Goal: Check status: Check status

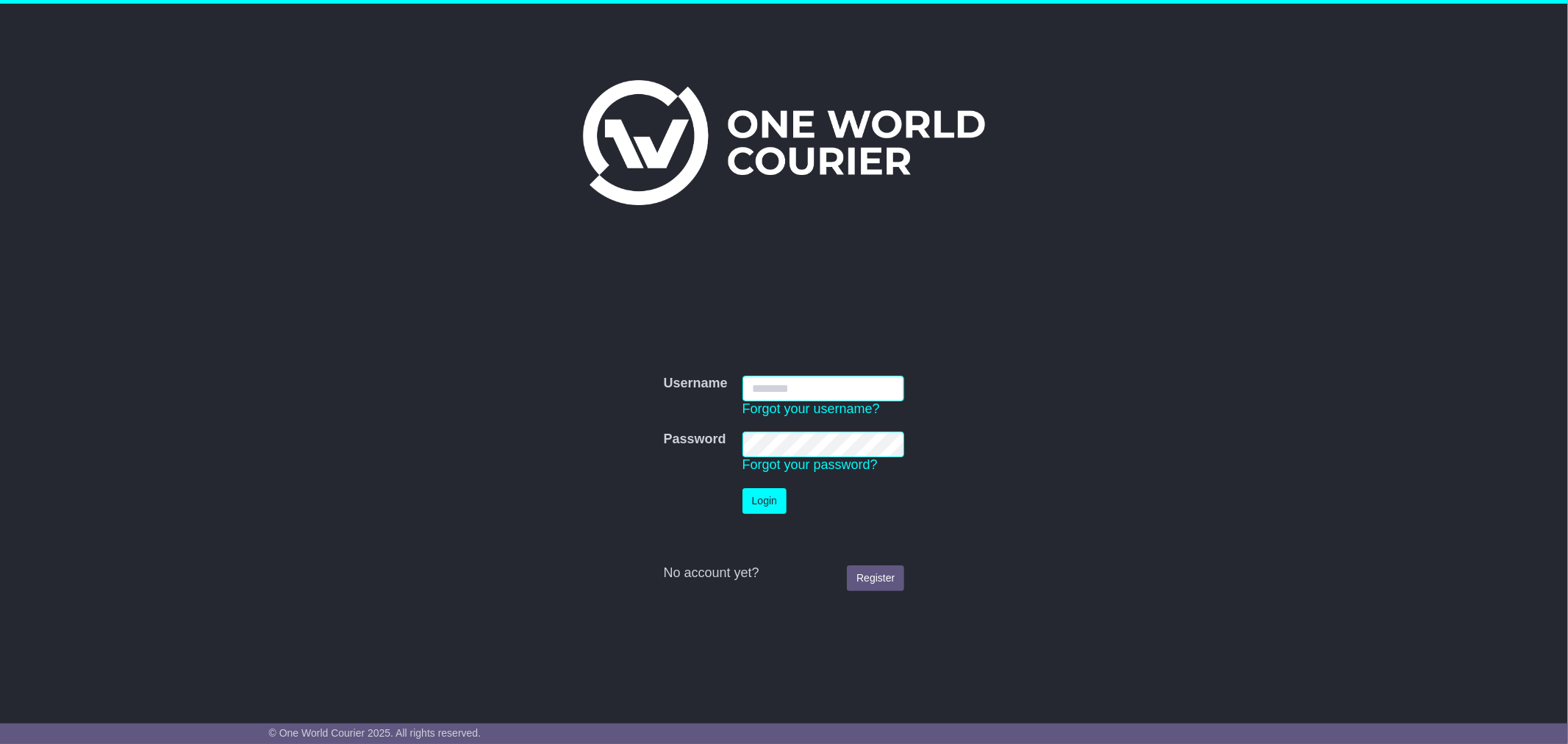
type input "**********"
click at [753, 495] on button "Login" at bounding box center [764, 500] width 44 height 26
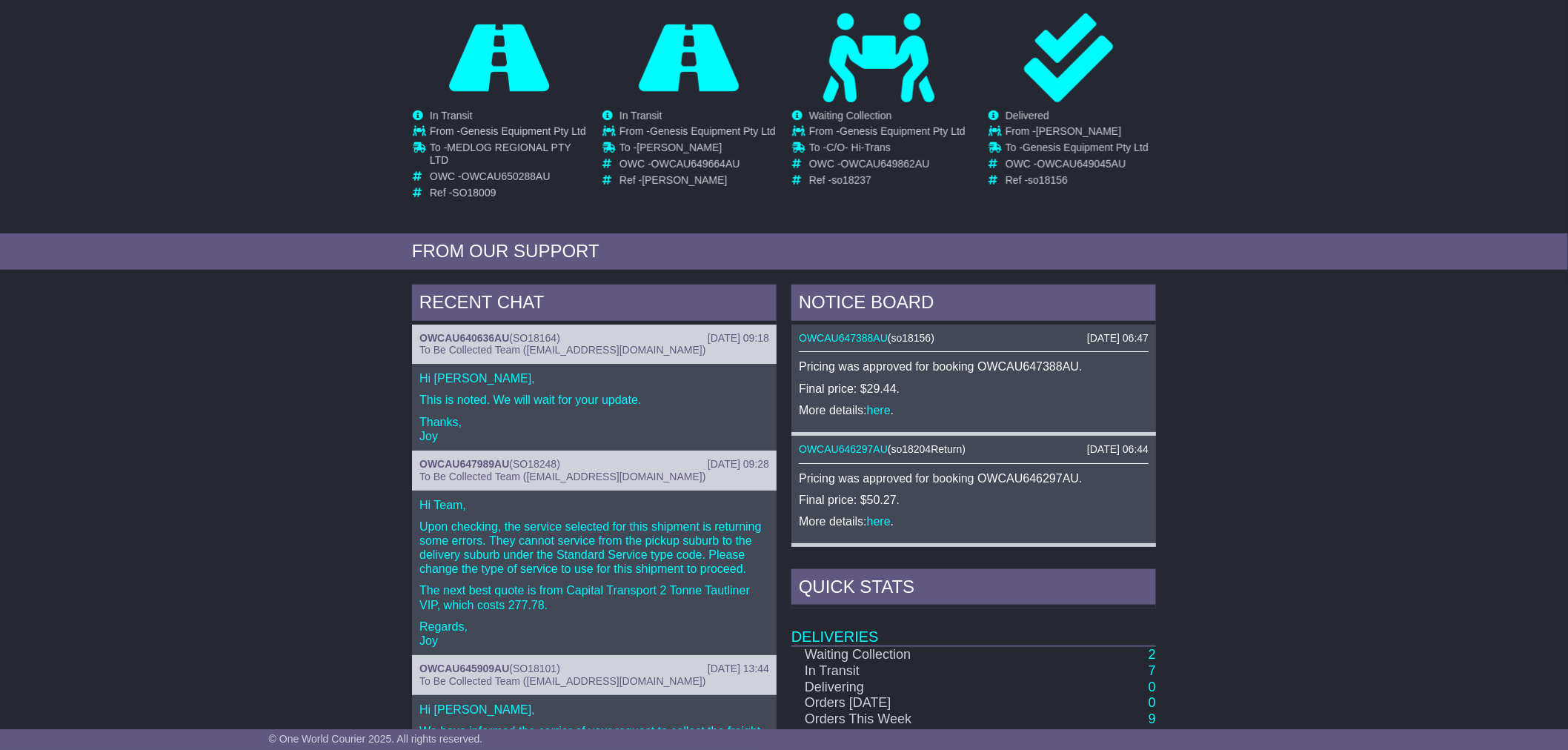
click at [1249, 367] on div "RECENT CHAT 22 Sep 2025 09:18 OWCAU640636AU ( SO18164 ) To Be Collected Team (p…" at bounding box center [784, 597] width 1568 height 640
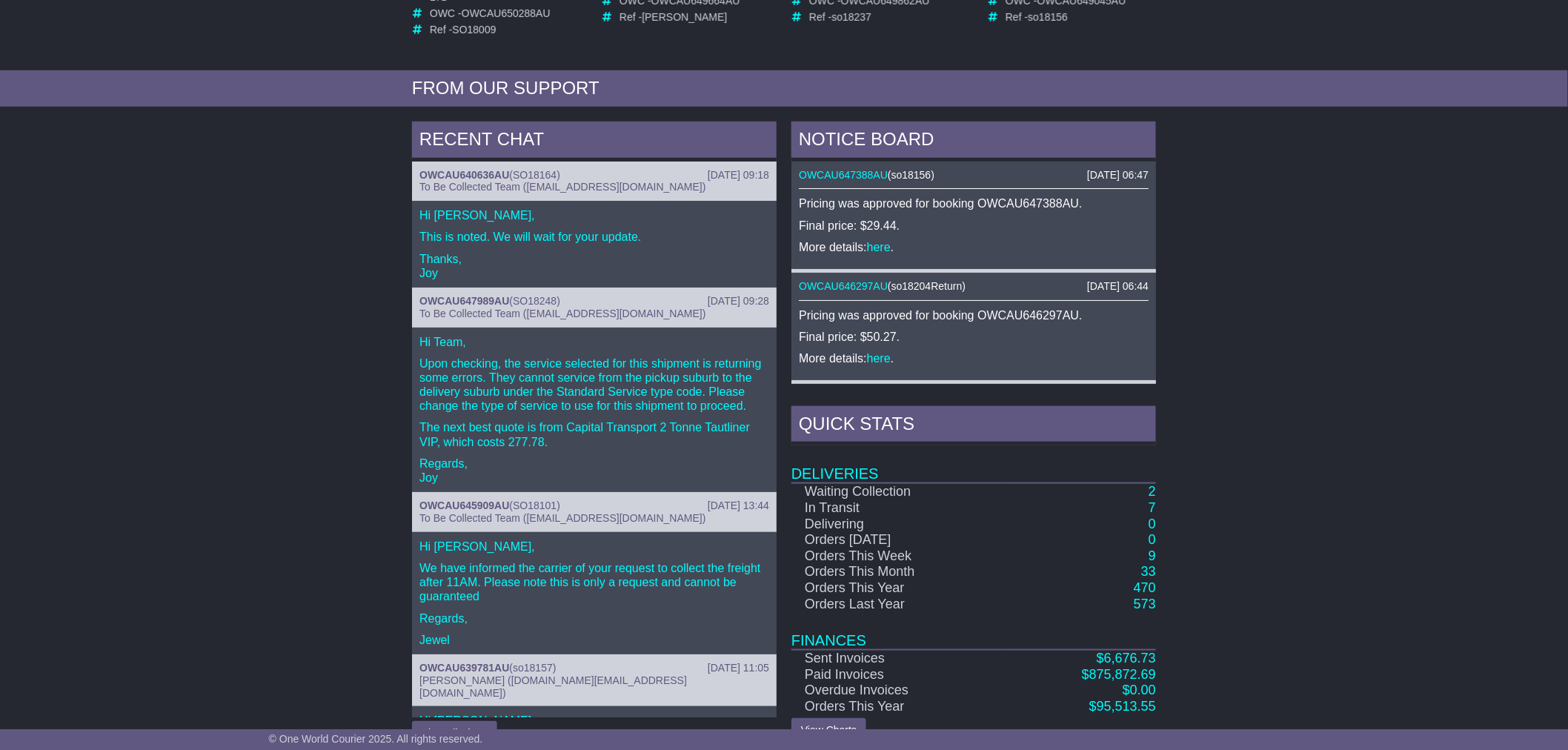
scroll to position [446, 0]
click at [181, 281] on div "RECENT CHAT 22 Sep 2025 09:18 OWCAU640636AU ( SO18164 ) To Be Collected Team (p…" at bounding box center [784, 433] width 1568 height 640
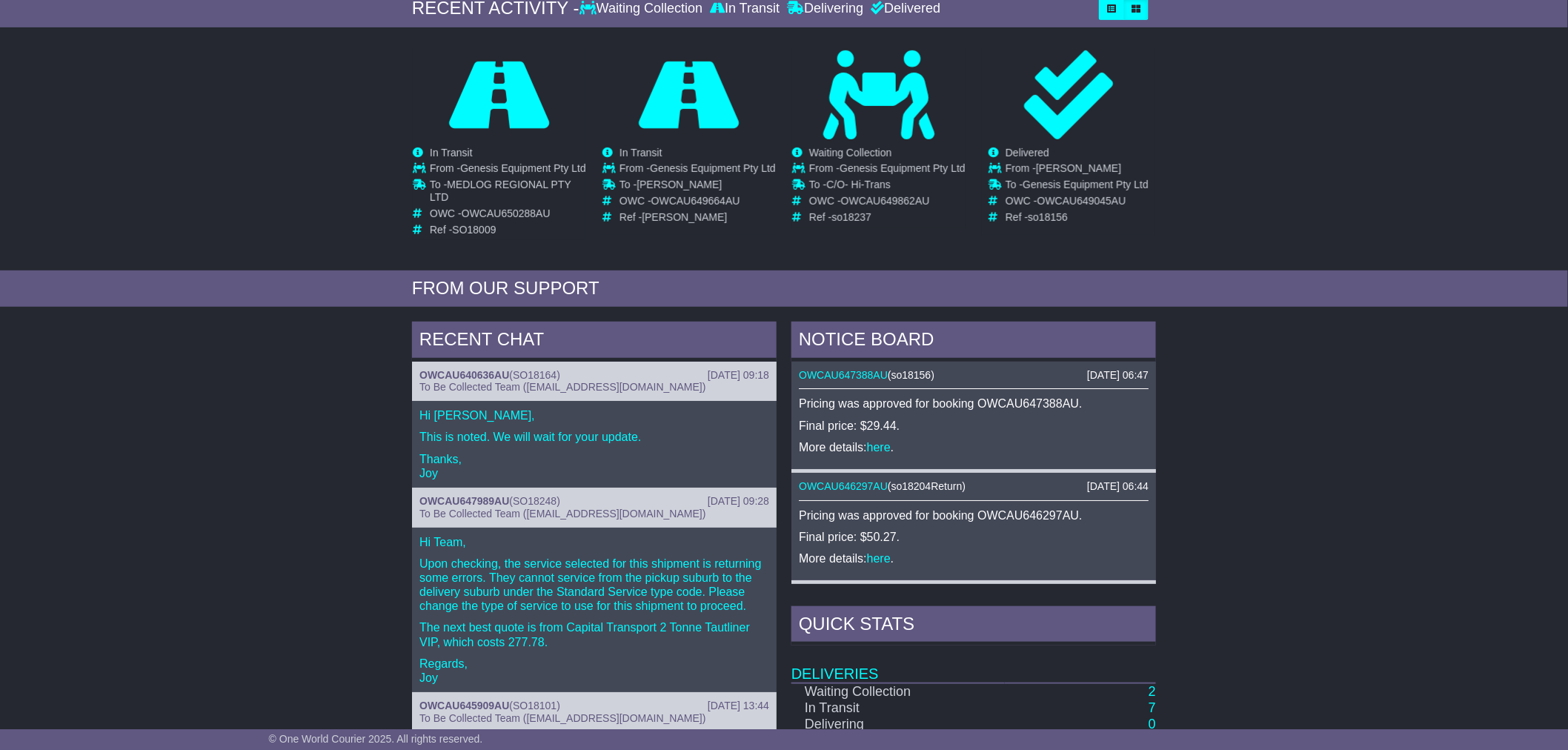
scroll to position [246, 0]
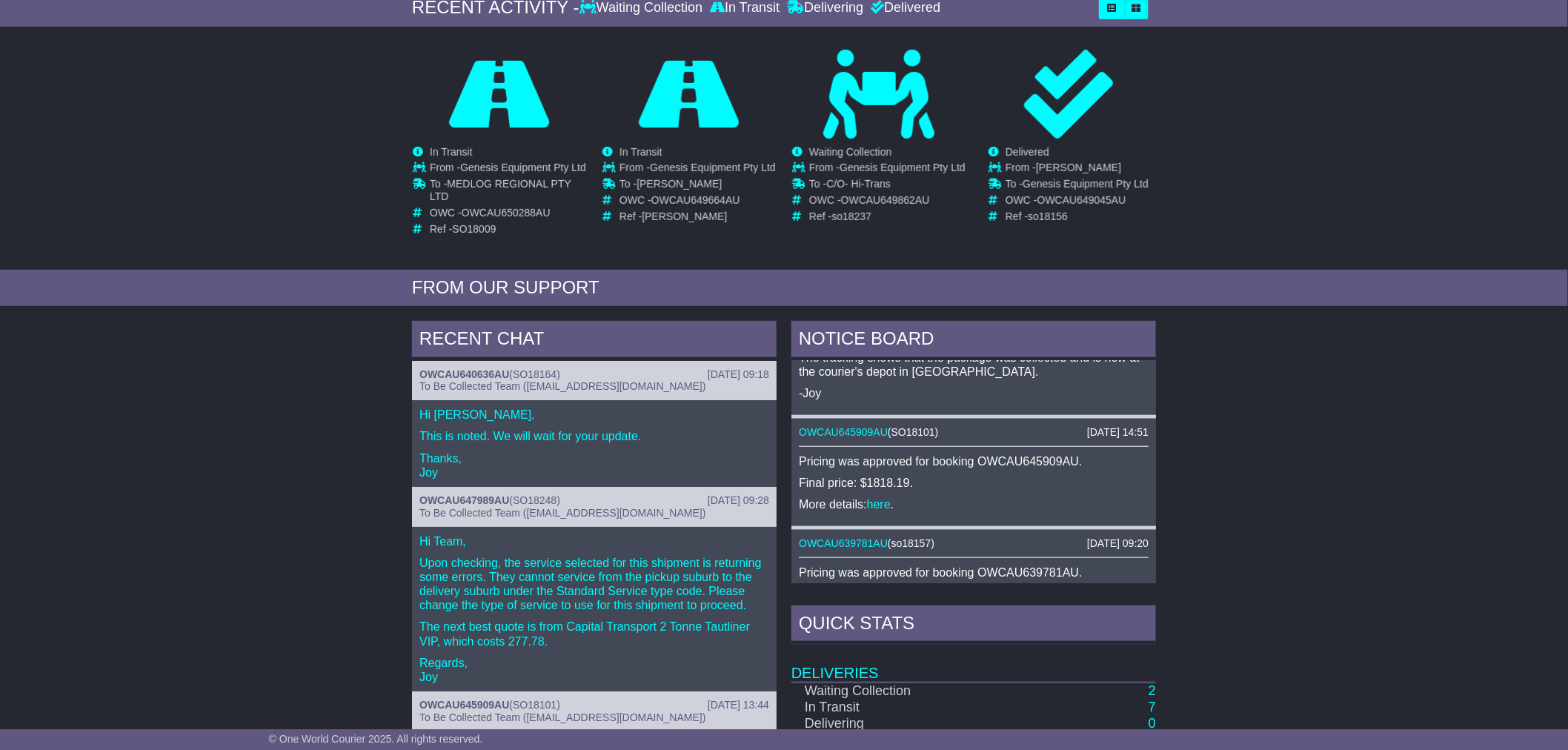
click at [1400, 561] on div "RECENT CHAT 22 Sep 2025 09:18 OWCAU640636AU ( SO18164 ) To Be Collected Team (p…" at bounding box center [784, 633] width 1568 height 640
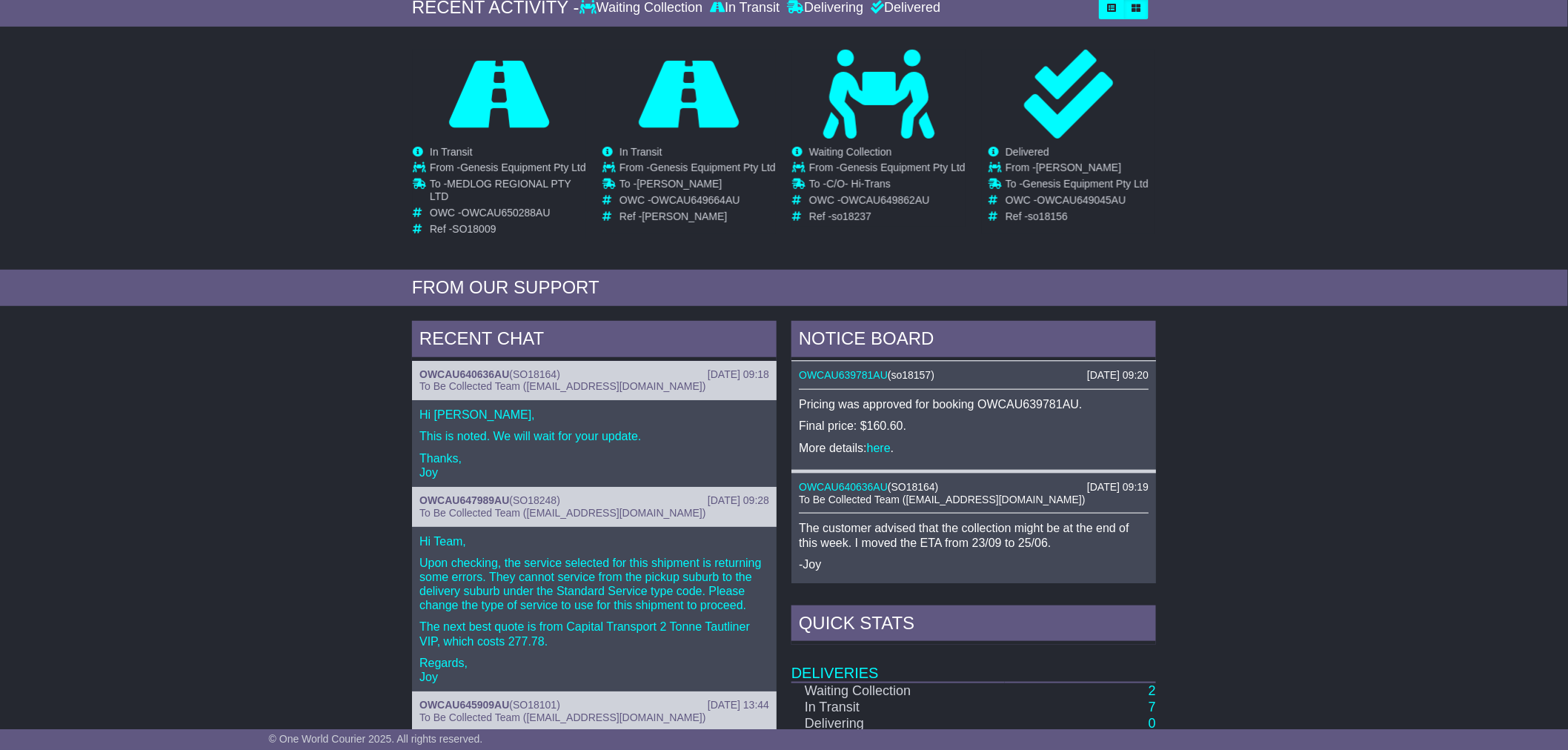
scroll to position [823, 0]
click at [134, 406] on div "RECENT CHAT 22 Sep 2025 09:18 OWCAU640636AU ( SO18164 ) To Be Collected Team (p…" at bounding box center [784, 633] width 1568 height 640
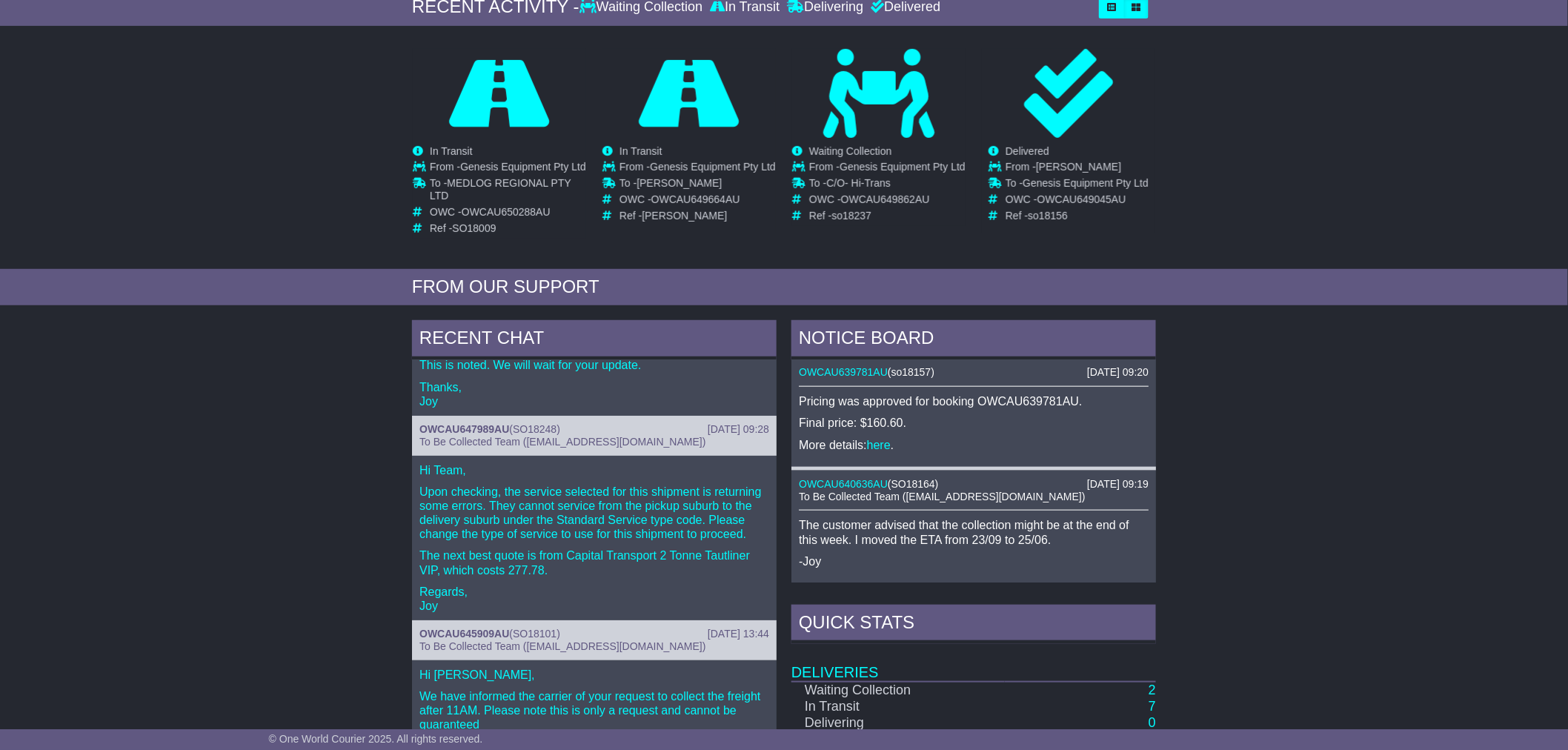
scroll to position [246, 0]
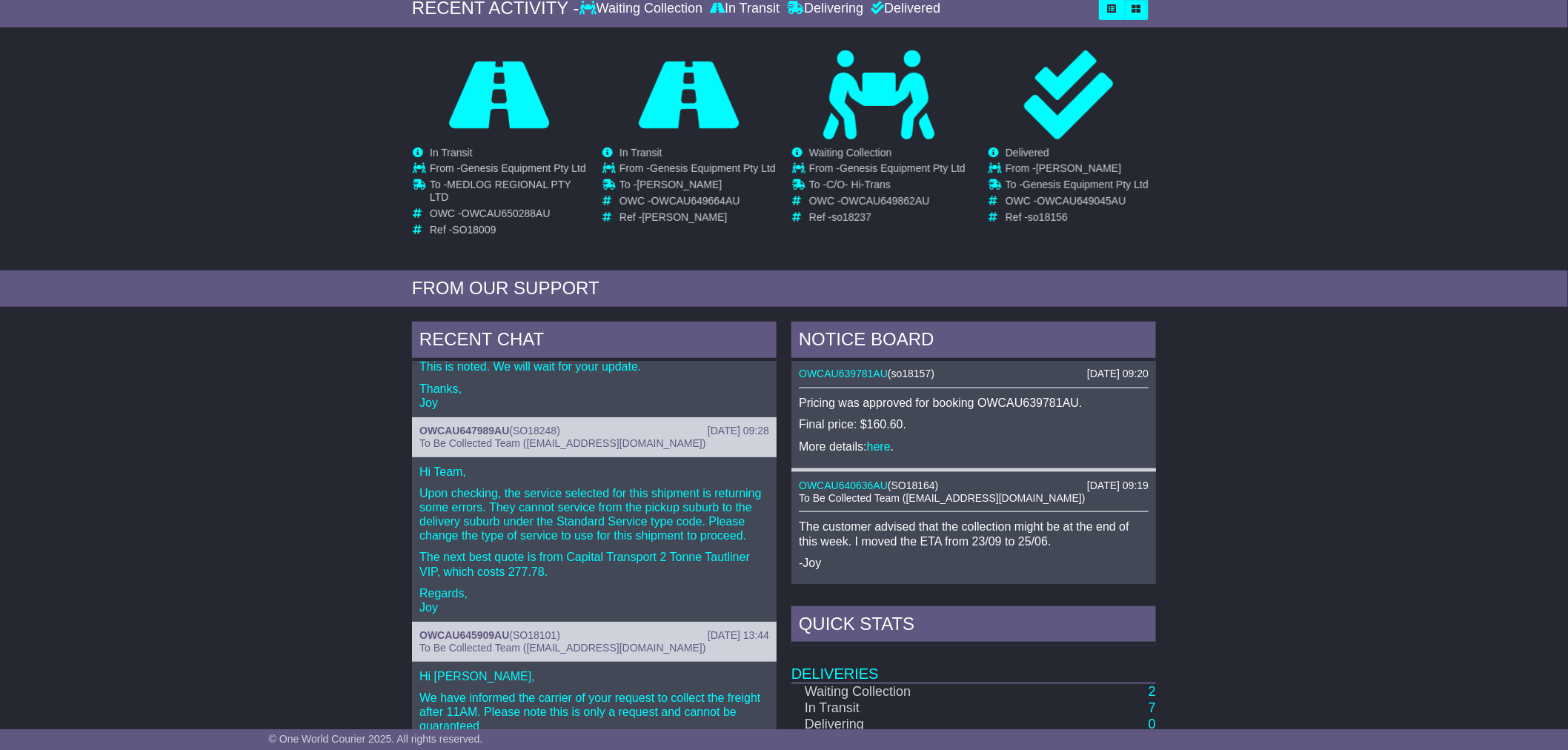
click at [177, 490] on div "RECENT CHAT 22 Sep 2025 09:18 OWCAU640636AU ( SO18164 ) To Be Collected Team (p…" at bounding box center [784, 634] width 1568 height 640
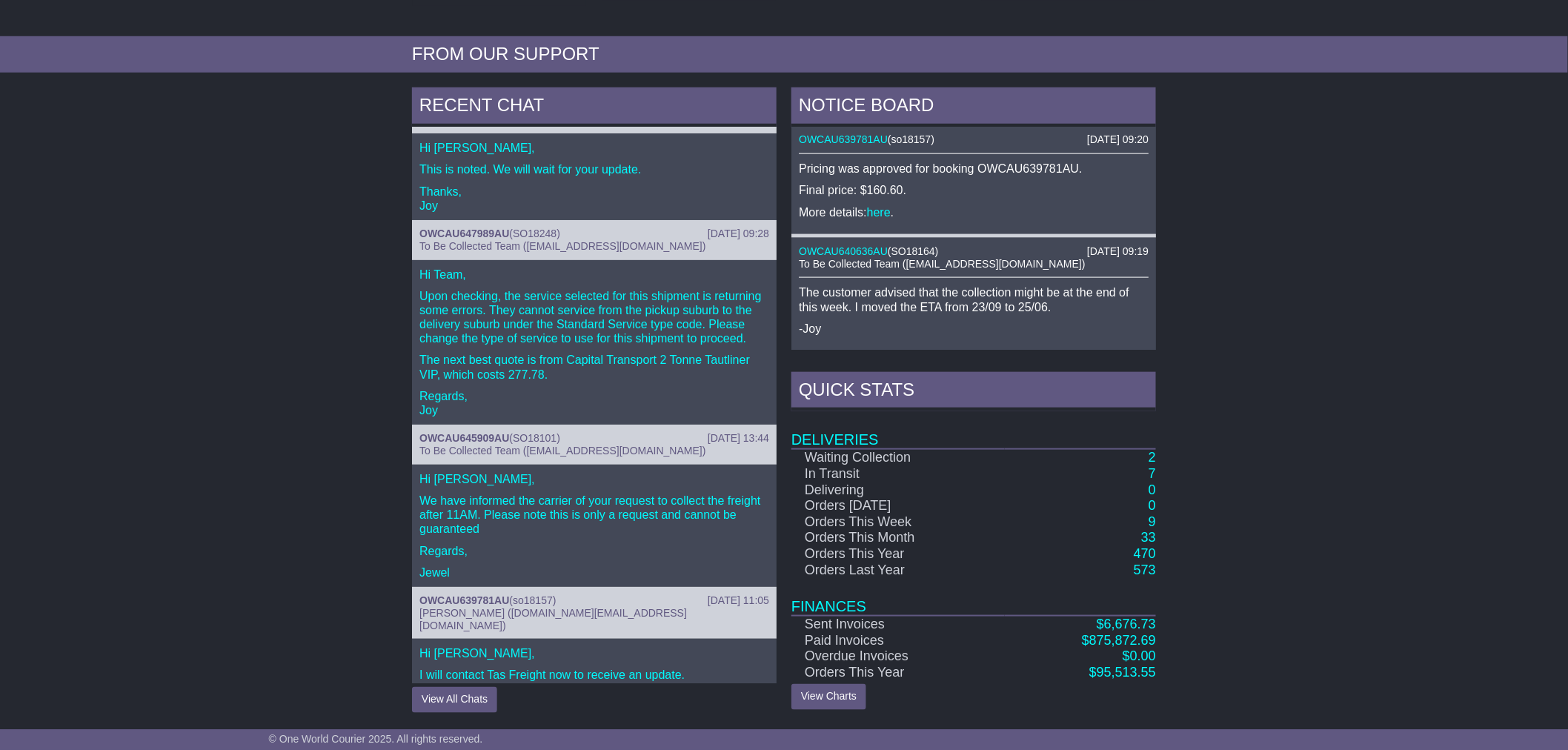
scroll to position [34, 0]
click at [1151, 454] on link "2" at bounding box center [1152, 457] width 7 height 15
